Goal: Use online tool/utility: Utilize a website feature to perform a specific function

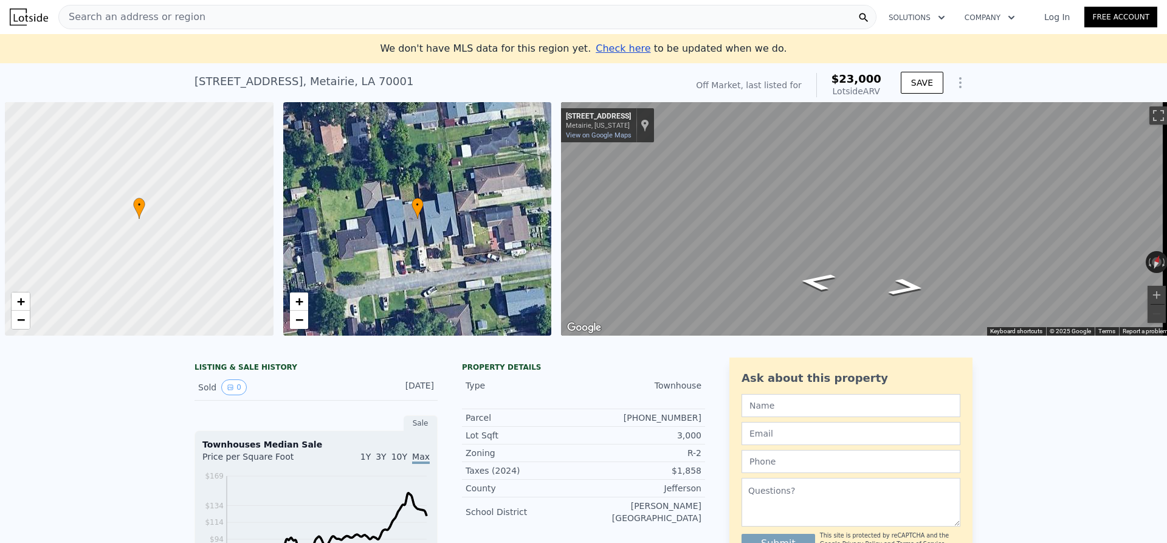
scroll to position [0, 5]
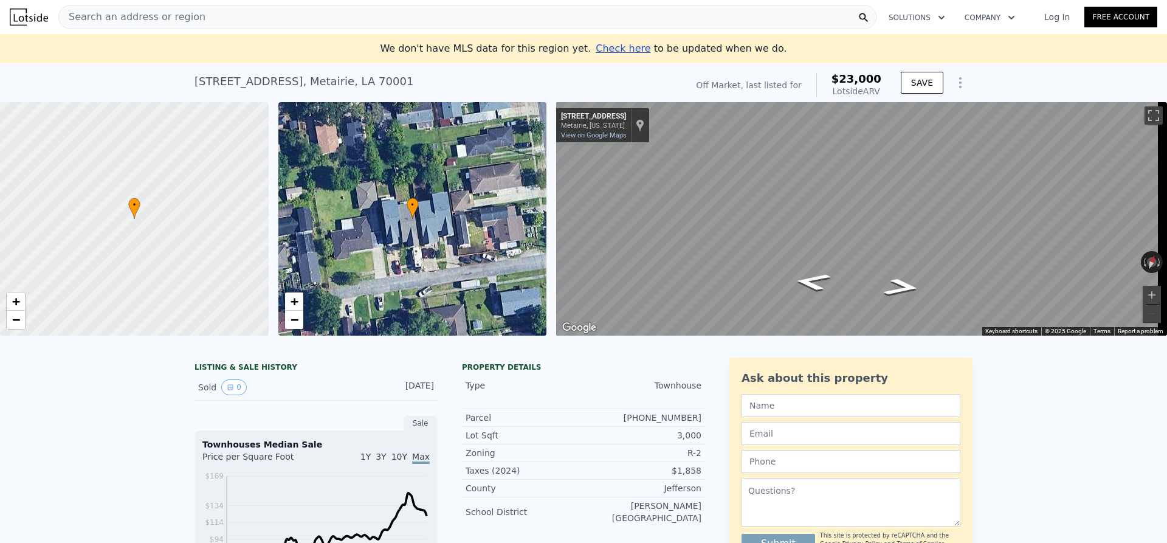
click at [238, 19] on div "Search an address or region" at bounding box center [467, 17] width 818 height 24
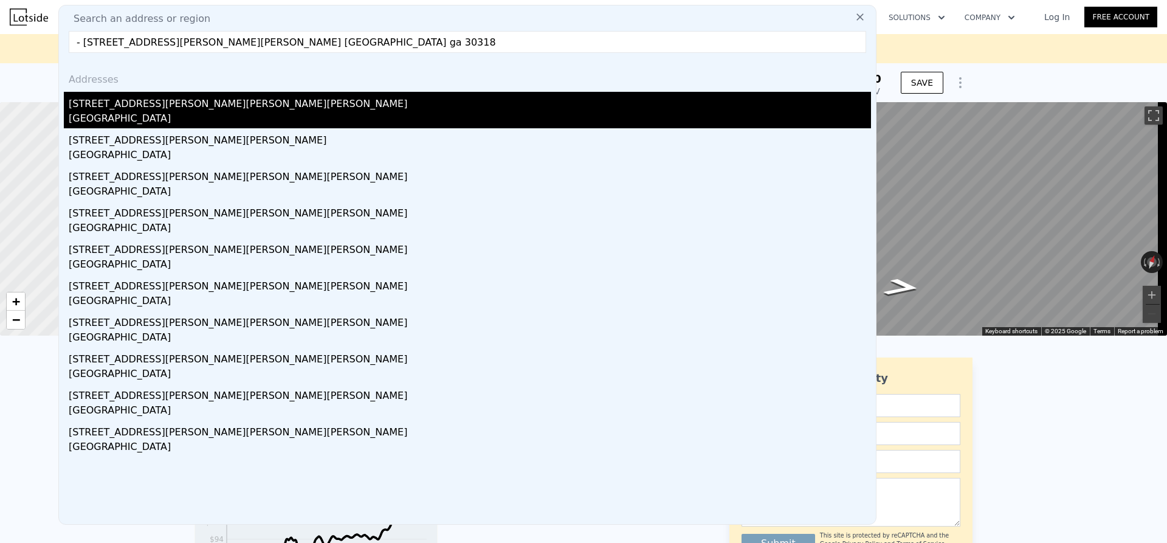
type input "- [STREET_ADDRESS][PERSON_NAME][PERSON_NAME] [GEOGRAPHIC_DATA] ga 30318"
click at [133, 112] on div "[GEOGRAPHIC_DATA]" at bounding box center [470, 119] width 802 height 17
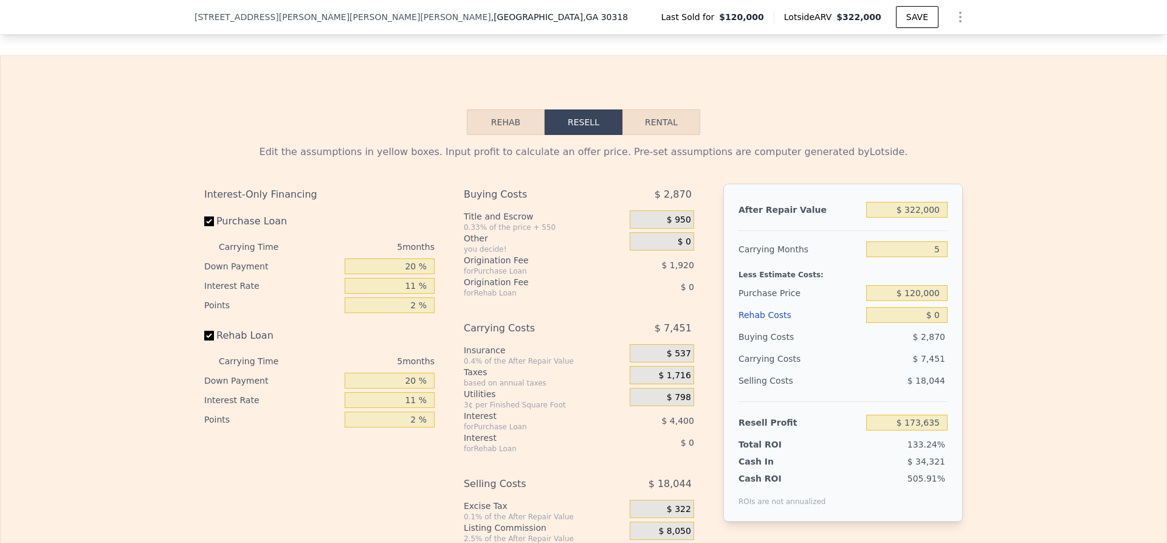
scroll to position [1698, 0]
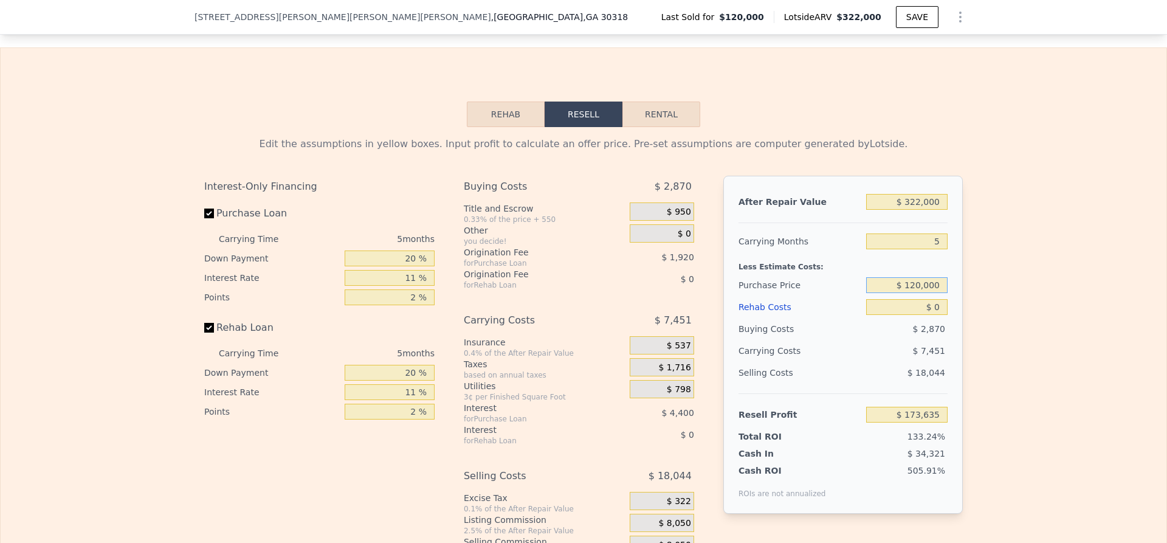
drag, startPoint x: 891, startPoint y: 292, endPoint x: 964, endPoint y: 295, distance: 73.0
click at [964, 295] on div "Edit the assumptions in yellow boxes. Input profit to calculate an offer price.…" at bounding box center [583, 353] width 778 height 452
type input "$ 165,000"
type input "$ 126,116"
drag, startPoint x: 912, startPoint y: 320, endPoint x: 1031, endPoint y: 312, distance: 119.4
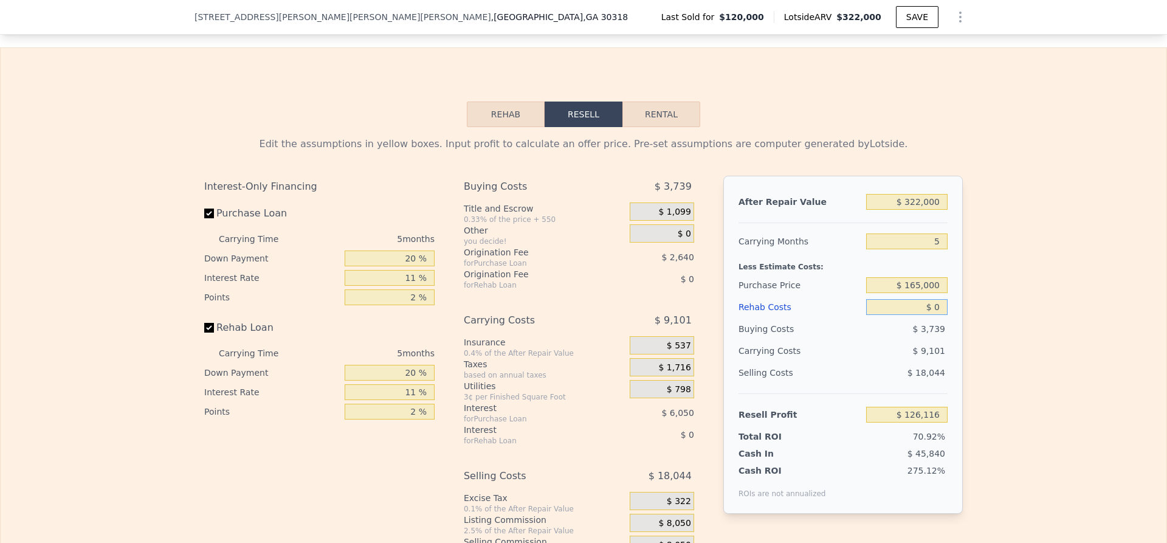
click at [1031, 312] on div "Edit the assumptions in yellow boxes. Input profit to calculate an offer price.…" at bounding box center [584, 353] width 1166 height 452
type input "$ 5"
type input "$ 126,111"
type input "$ 55"
type input "$ 126,060"
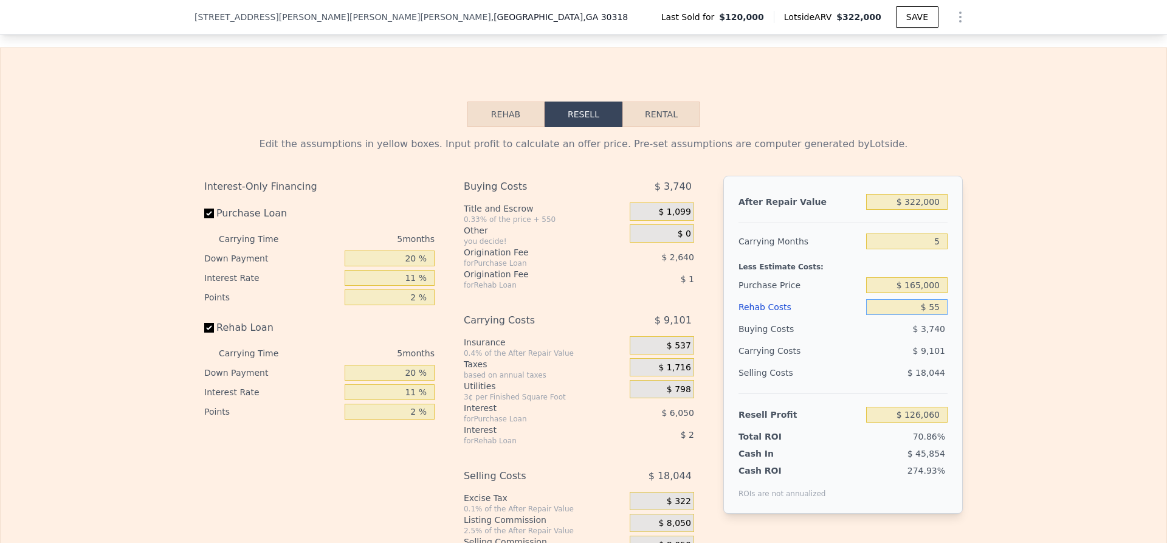
type input "$ 550"
type input "$ 125,537"
type input "$ 5,500"
type input "$ 120,328"
type input "$ 55,000"
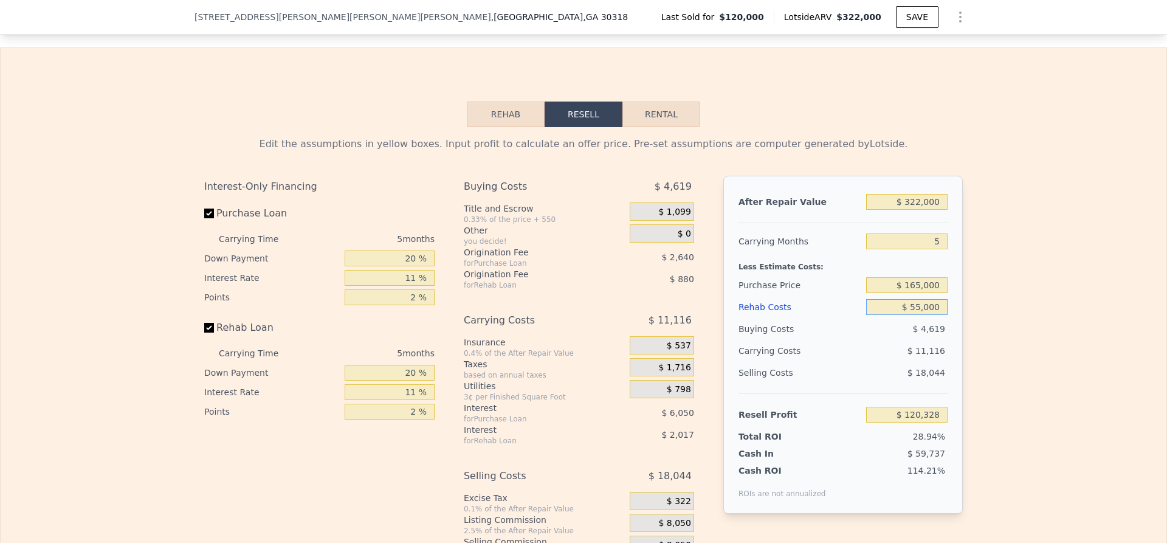
type input "$ 68,221"
click at [1031, 312] on div "Edit the assumptions in yellow boxes. Input profit to calculate an offer price.…" at bounding box center [584, 353] width 1166 height 452
type input "$ 0"
type input "$ 173,635"
drag, startPoint x: 908, startPoint y: 315, endPoint x: 963, endPoint y: 312, distance: 55.4
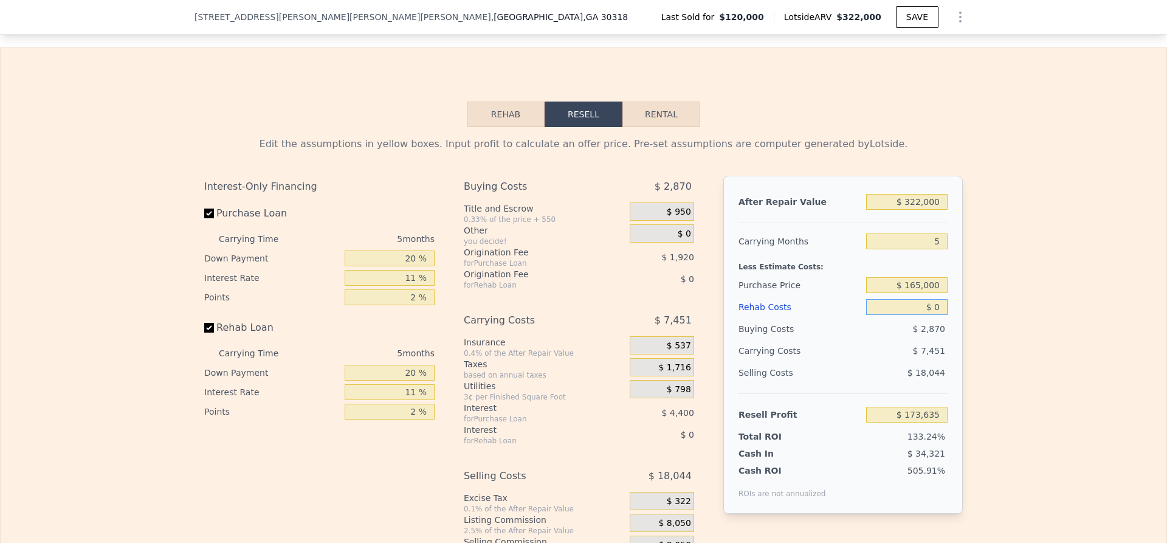
click at [963, 312] on div "Edit the assumptions in yellow boxes. Input profit to calculate an offer price.…" at bounding box center [583, 353] width 778 height 452
type input "$ 1"
type input "$ 173,634"
type input "$ 10"
type input "$ 173,625"
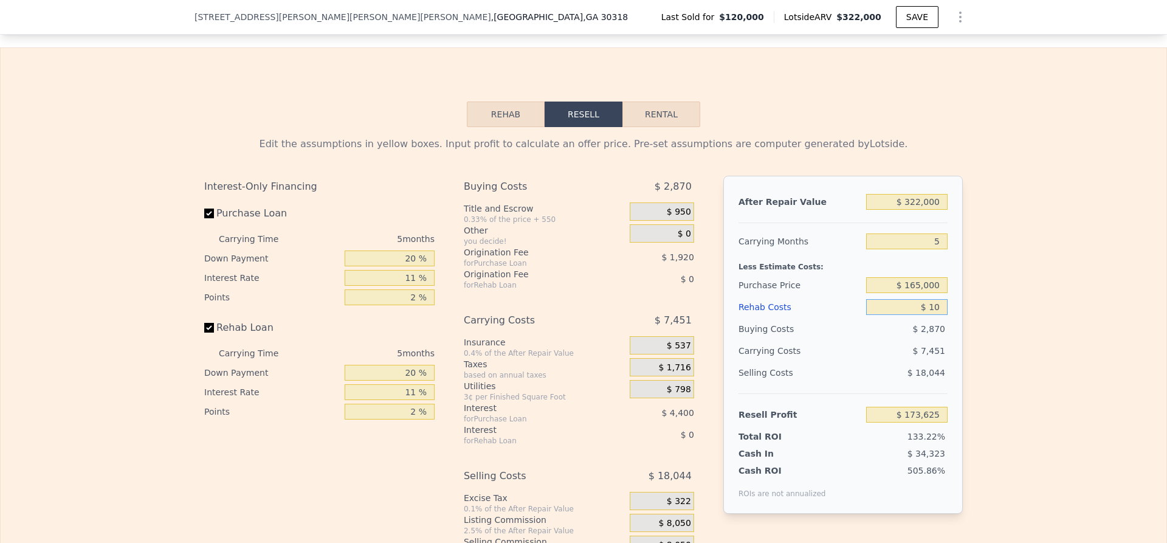
type input "$ 100"
type input "$ 173,528"
type input "$ 1,000"
type input "$ 172,584"
type input "$ 10,000"
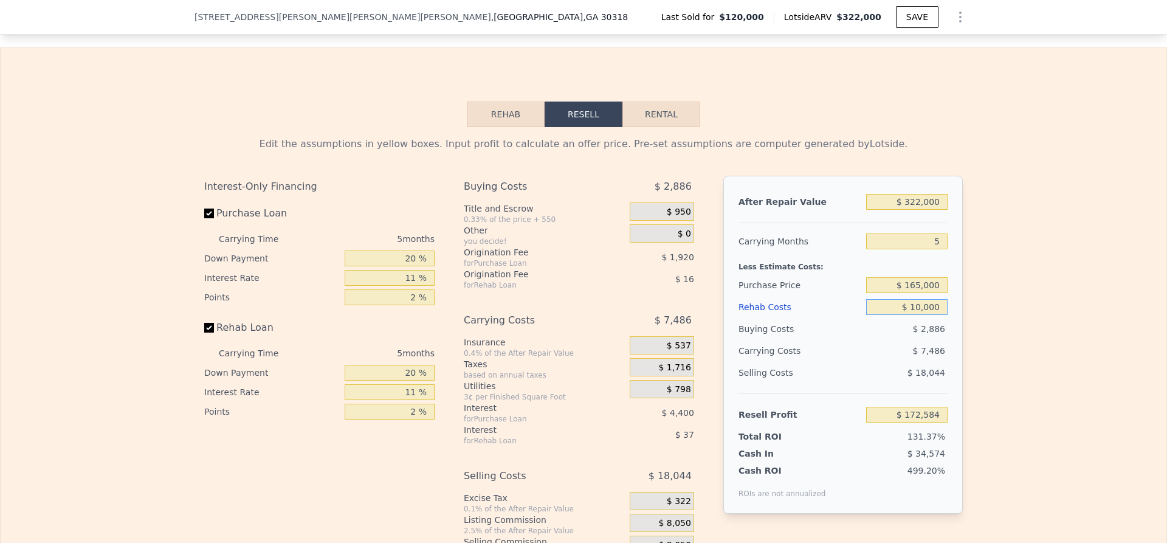
type input "$ 163,110"
type input "$ 100,000"
type input "$ 68,370"
type input "$ 100,000"
click at [969, 320] on div "Edit the assumptions in yellow boxes. Input profit to calculate an offer price.…" at bounding box center [584, 353] width 1166 height 452
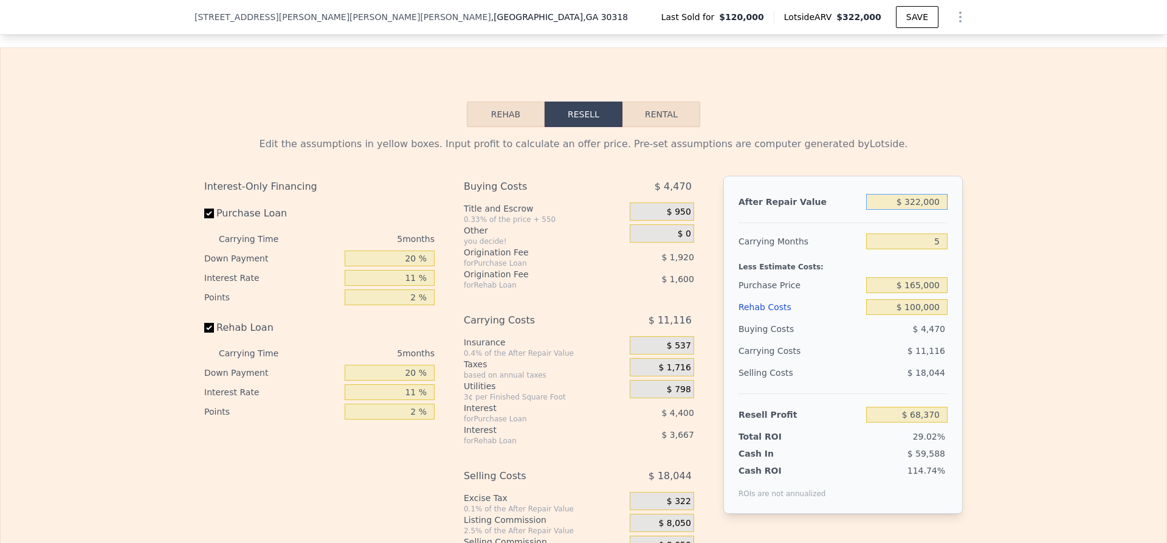
drag, startPoint x: 900, startPoint y: 209, endPoint x: 985, endPoint y: 209, distance: 85.1
click at [985, 208] on div "Edit the assumptions in yellow boxes. Input profit to calculate an offer price.…" at bounding box center [584, 353] width 1166 height 452
type input "$ 3"
type input "-$ 235,596"
type input "$ 30"
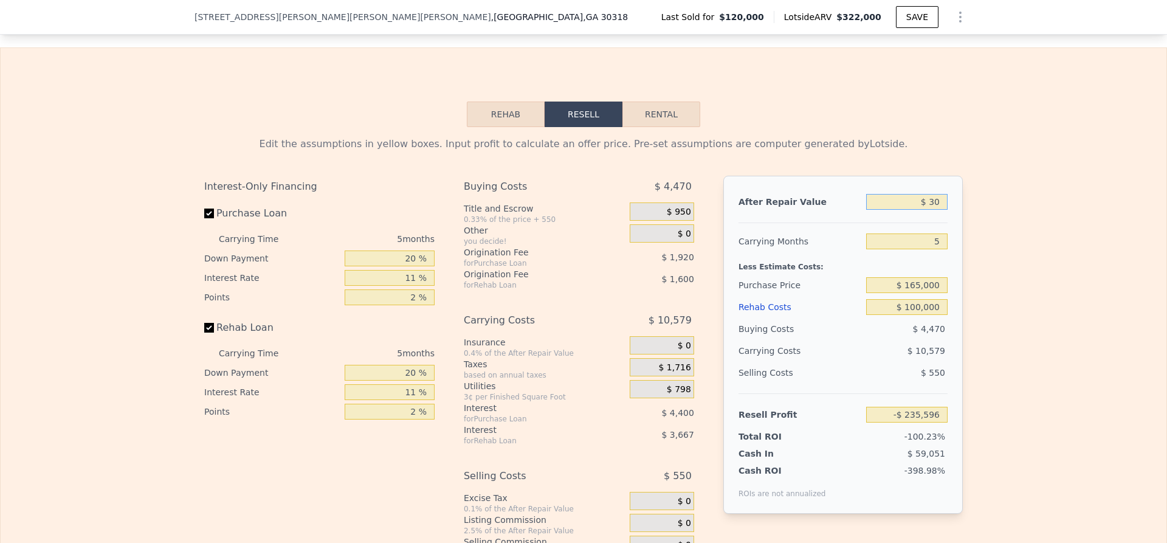
type input "-$ 235,571"
type input "$ 300"
type input "-$ 235,316"
type input "$ 3,000"
type input "-$ 232,767"
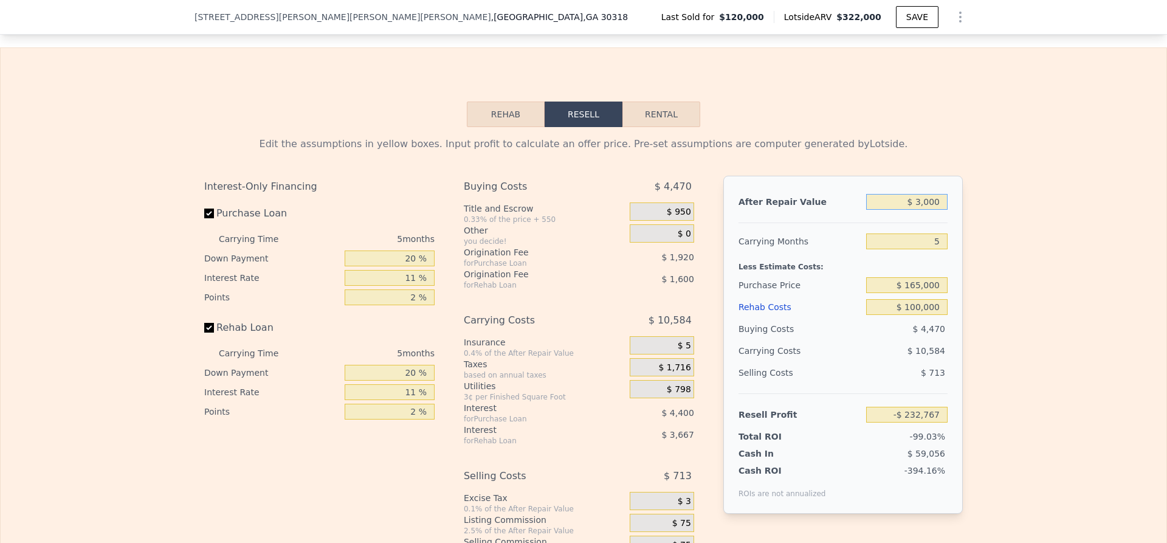
type input "$ 30,000"
type input "-$ 207,279"
type input "$ 300,000"
type input "$ 47,602"
click at [974, 209] on div "Edit the assumptions in yellow boxes. Input profit to calculate an offer price.…" at bounding box center [584, 353] width 1166 height 452
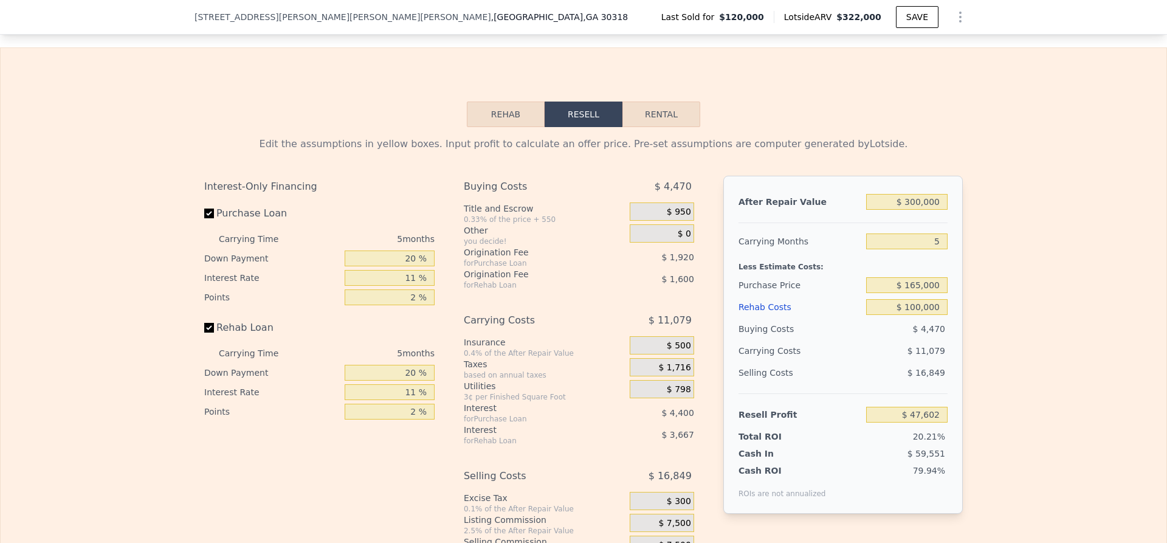
type input "$ 322,000"
type input "$ 0"
type input "$ 173,635"
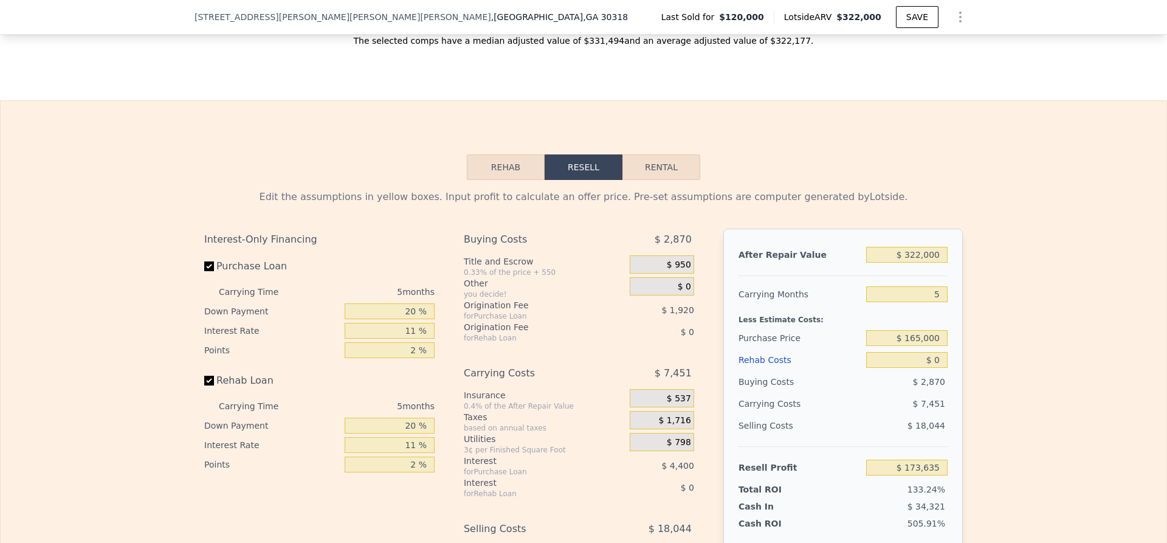
scroll to position [1454, 0]
